Goal: Information Seeking & Learning: Learn about a topic

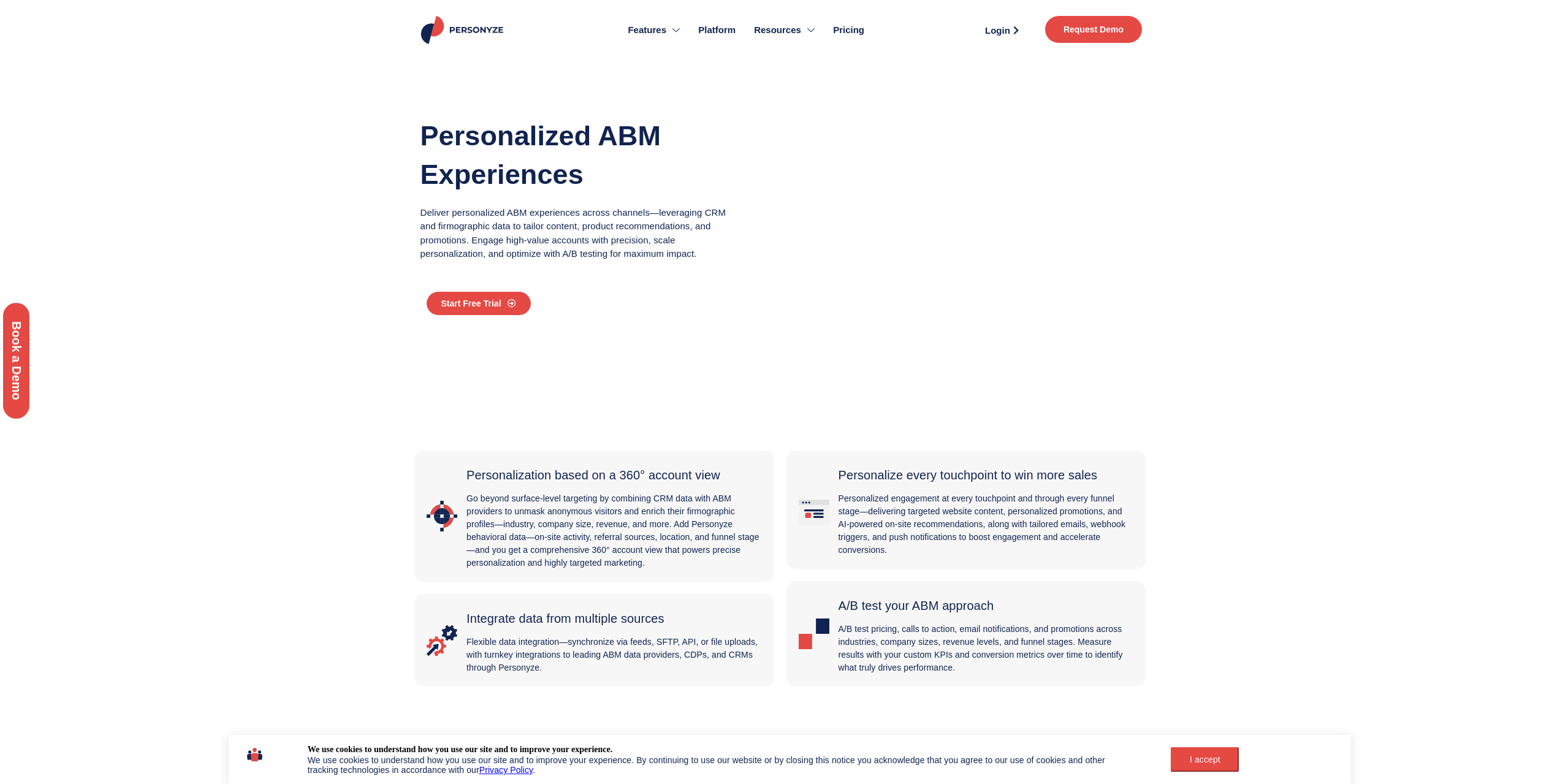
click at [1208, 763] on div "I accept" at bounding box center [1204, 760] width 53 height 10
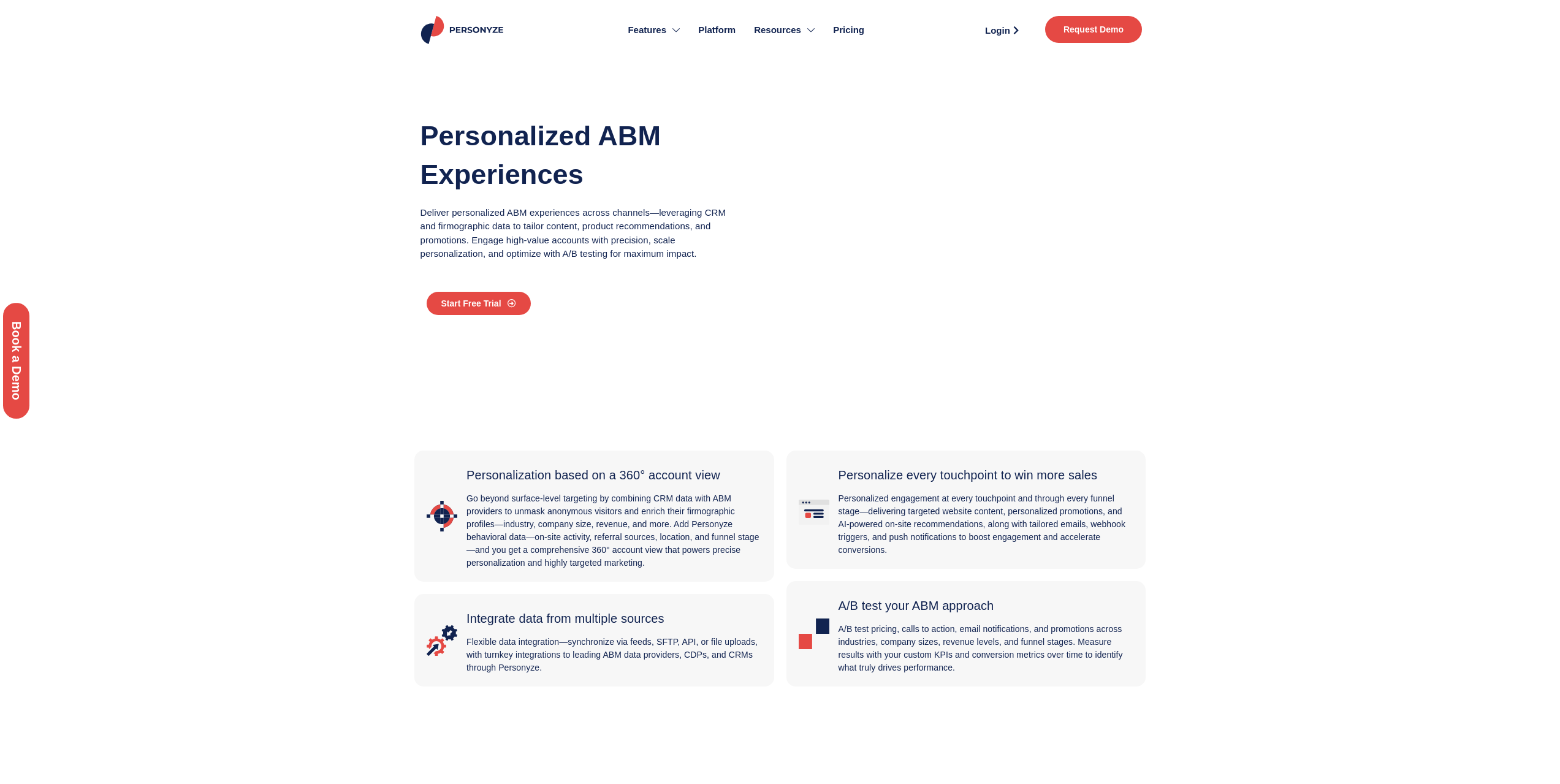
click at [859, 30] on span "Pricing" at bounding box center [849, 30] width 31 height 14
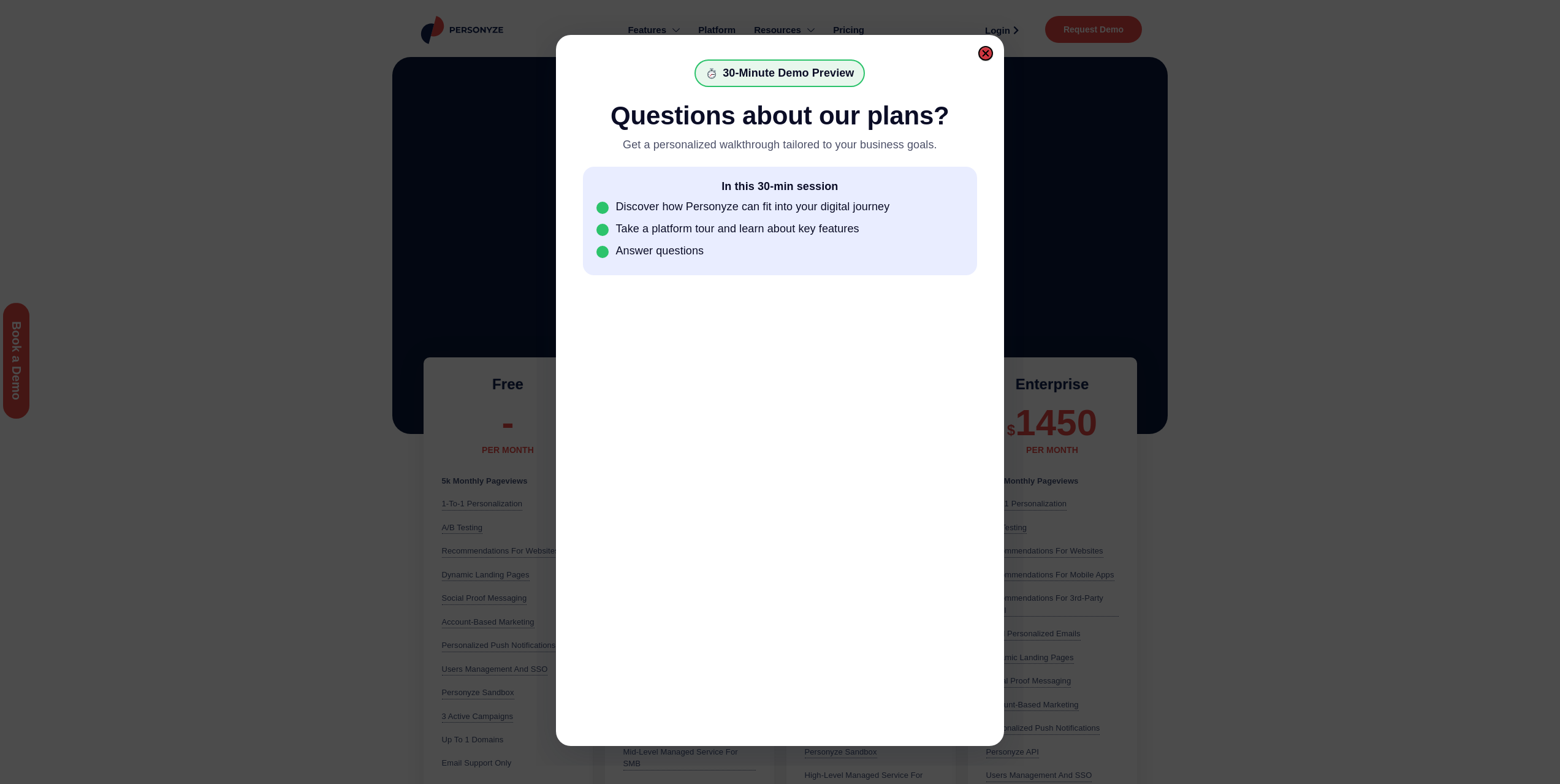
click at [986, 54] on div at bounding box center [986, 53] width 9 height 9
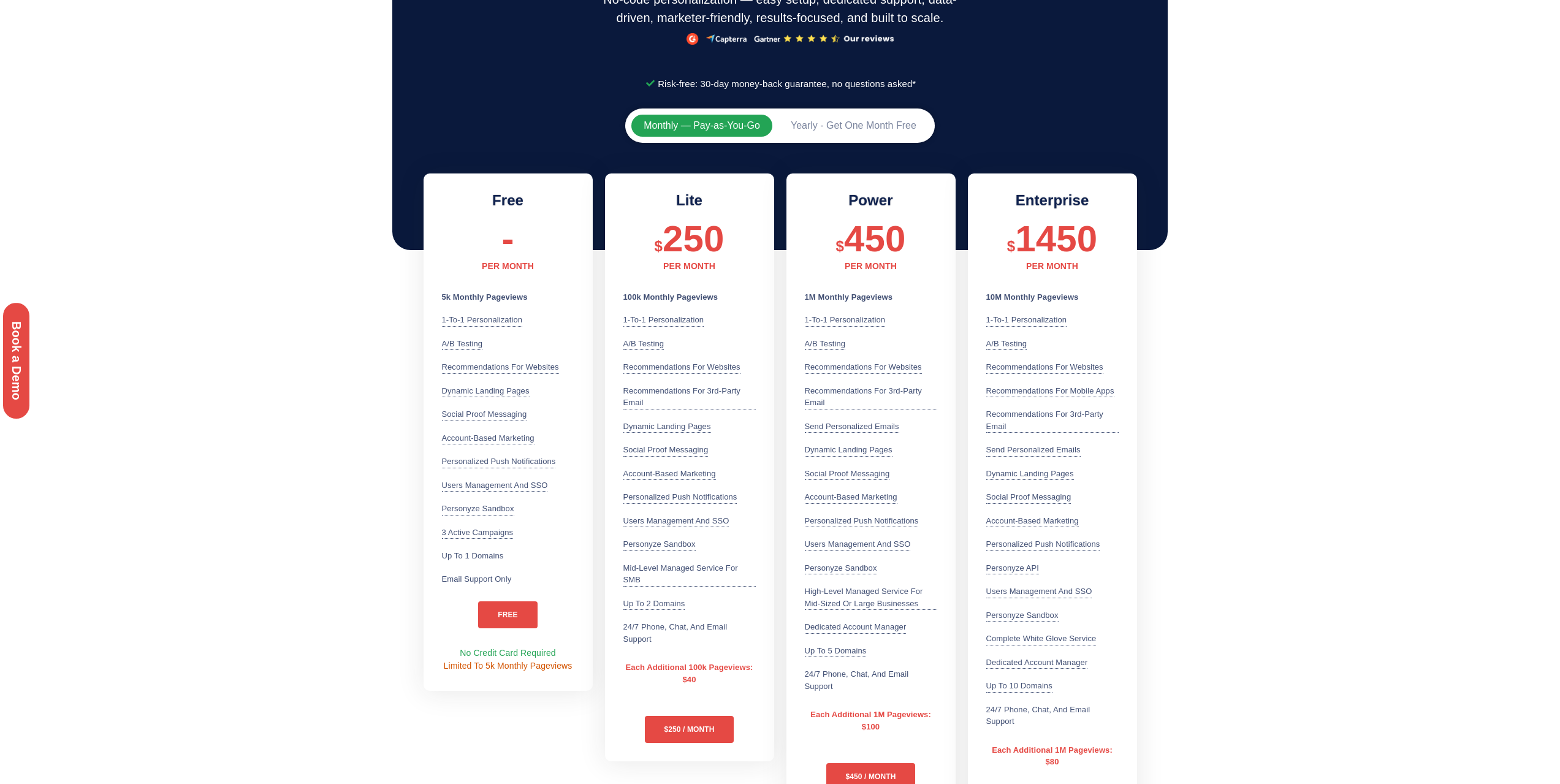
scroll to position [245, 0]
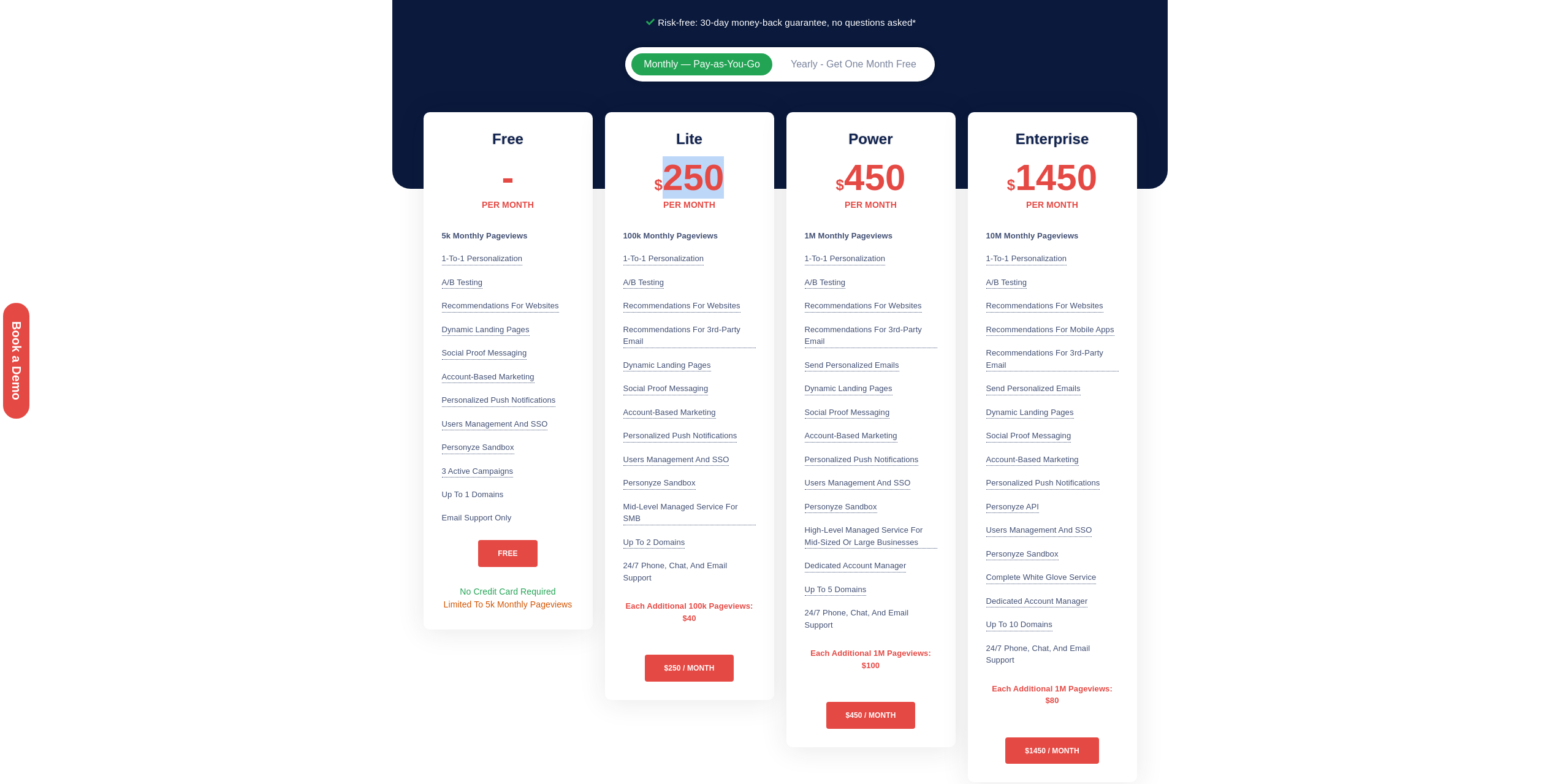
drag, startPoint x: 665, startPoint y: 170, endPoint x: 738, endPoint y: 172, distance: 73.0
click at [738, 172] on div "$ 250" at bounding box center [689, 177] width 133 height 42
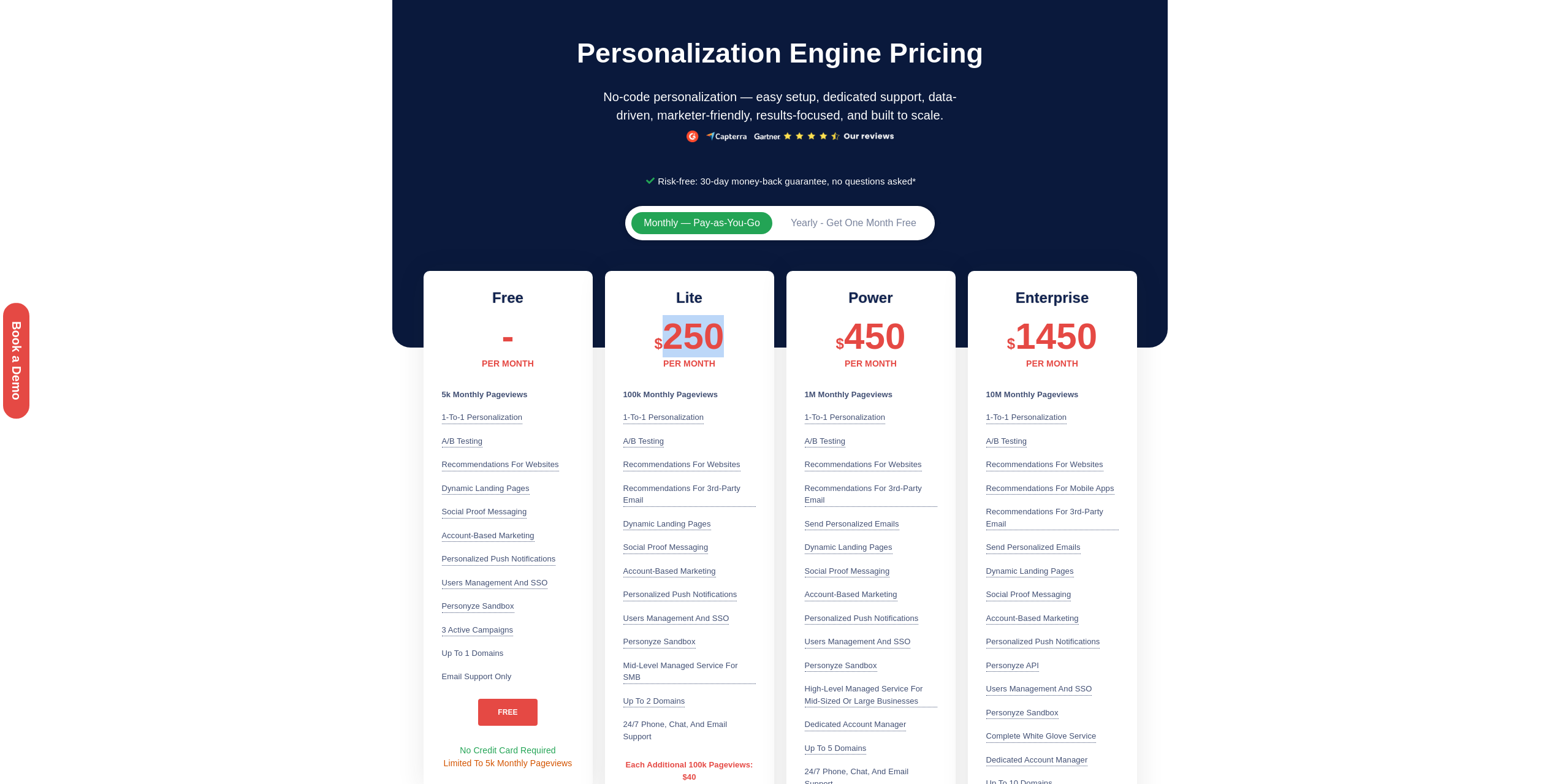
scroll to position [0, 0]
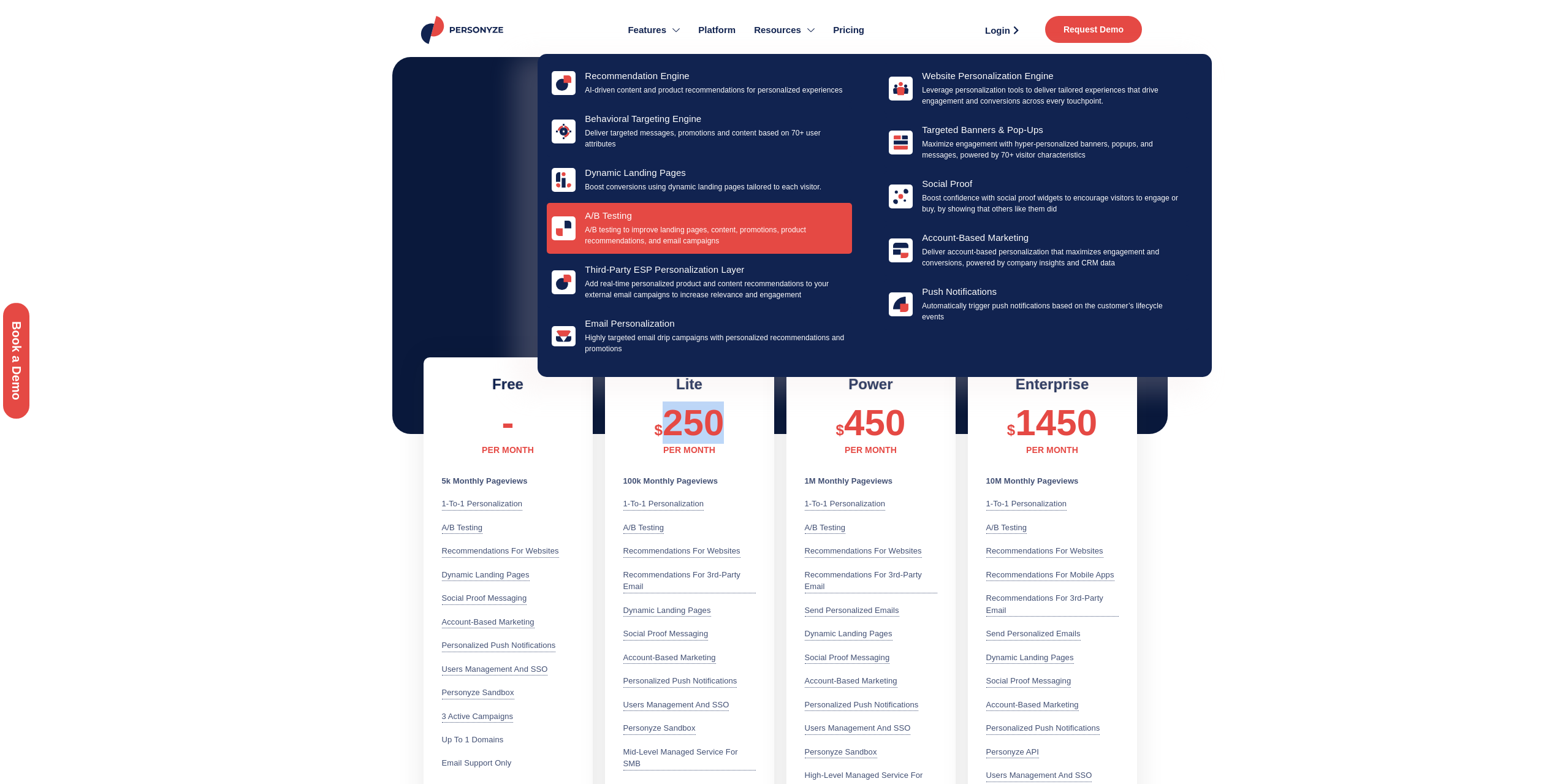
click at [600, 215] on h4 "a/b testing" at bounding box center [716, 216] width 263 height 11
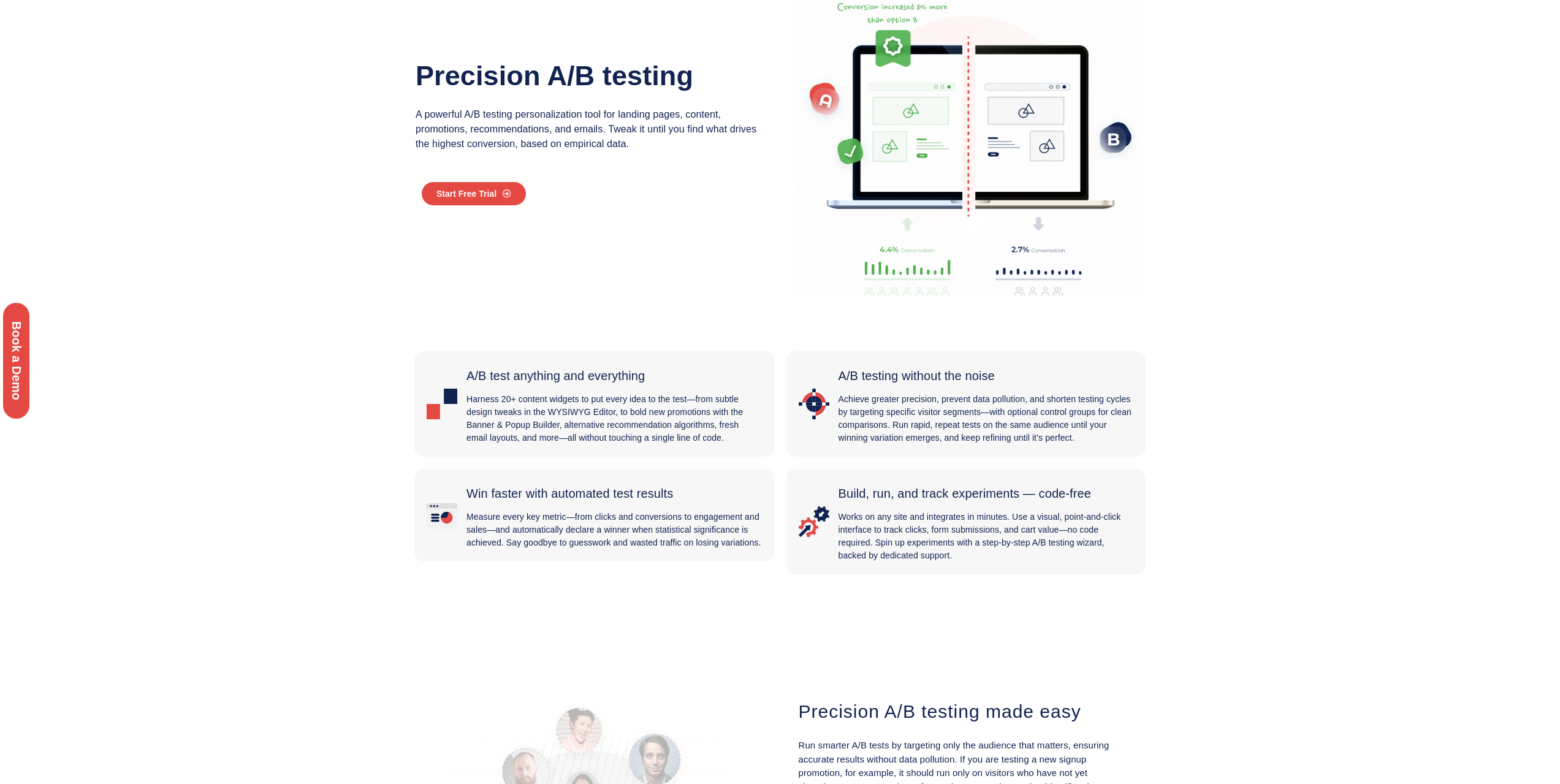
scroll to position [122, 0]
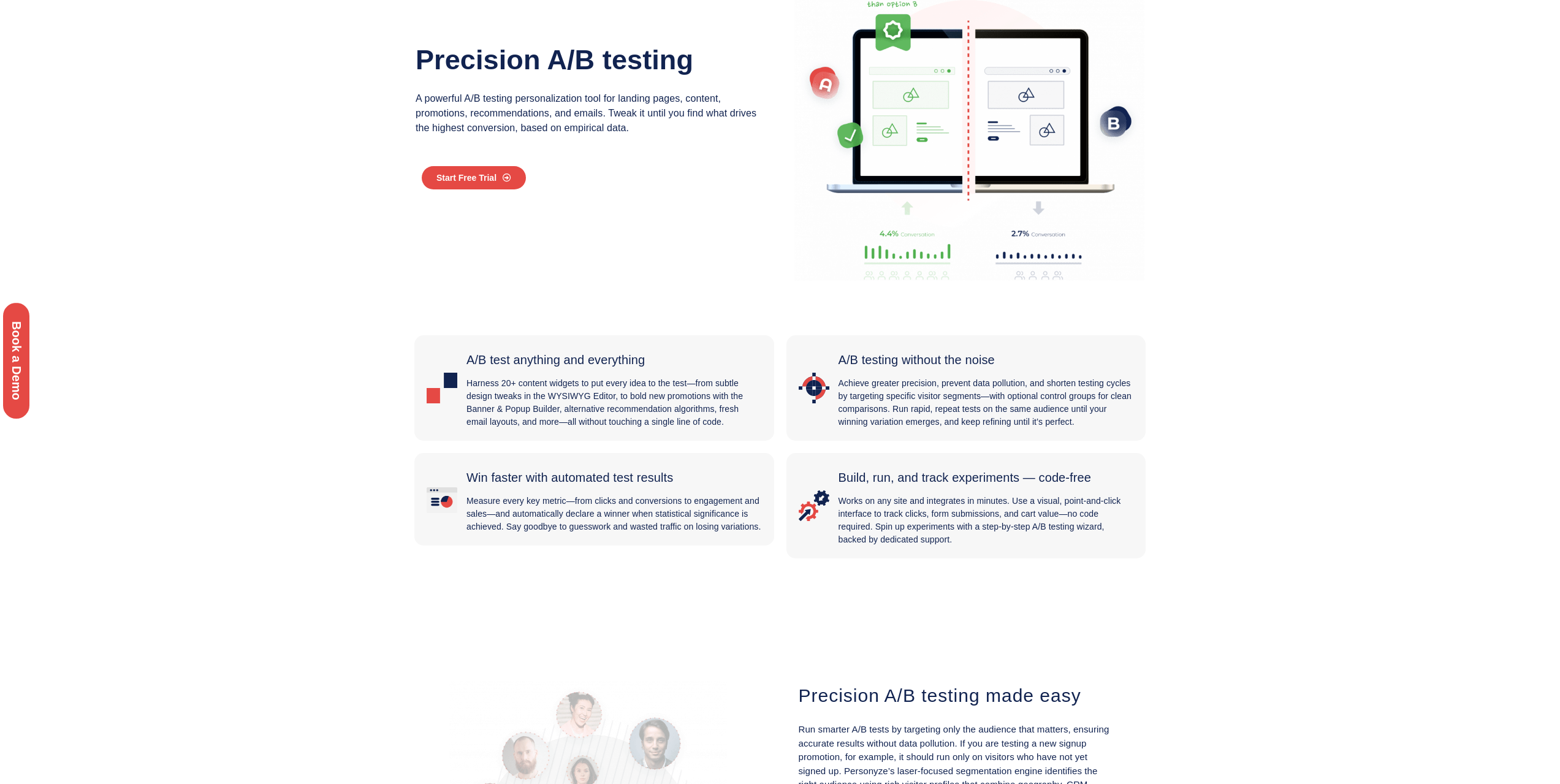
drag, startPoint x: 1039, startPoint y: 476, endPoint x: 1089, endPoint y: 474, distance: 50.0
click at [1089, 474] on span "Build, run, and track experiments — code-free" at bounding box center [964, 477] width 253 height 13
copy span "code-free"
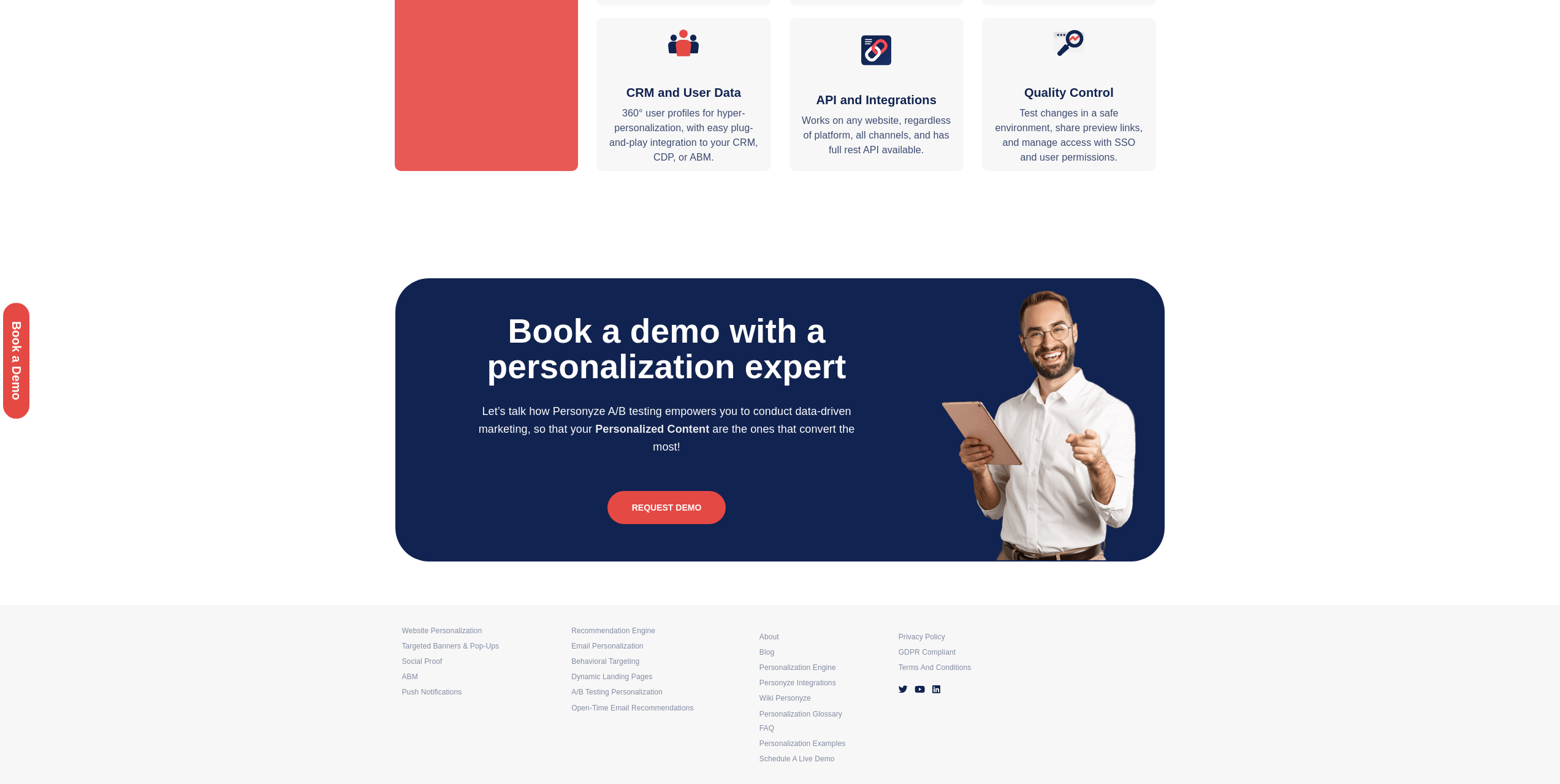
scroll to position [2655, 0]
